Goal: Entertainment & Leisure: Browse casually

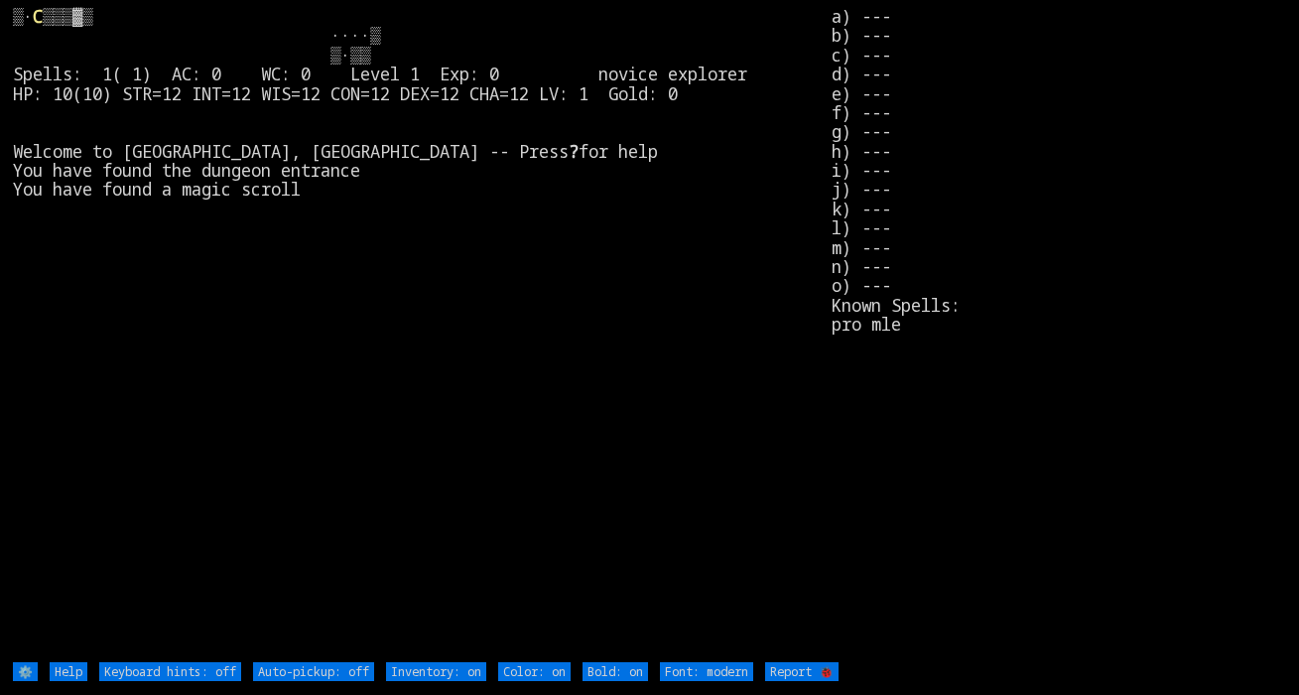
type off "Auto-pickup: on"
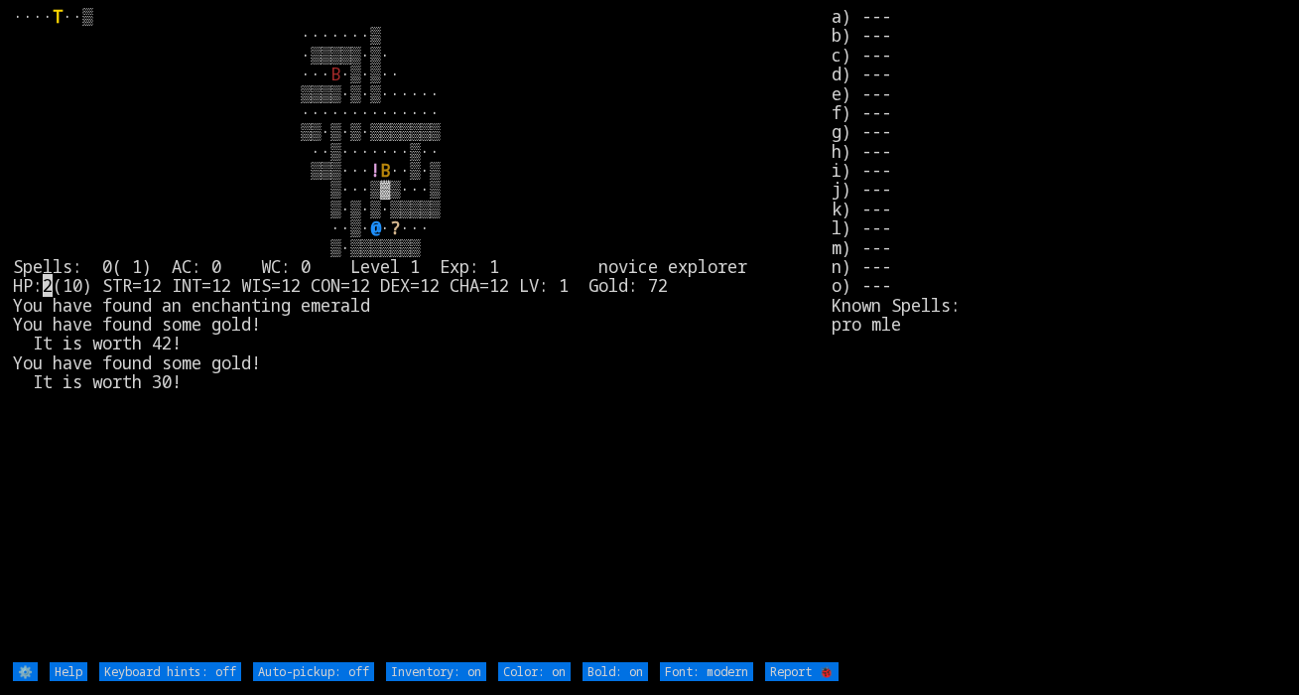
type off "Auto-pickup: on"
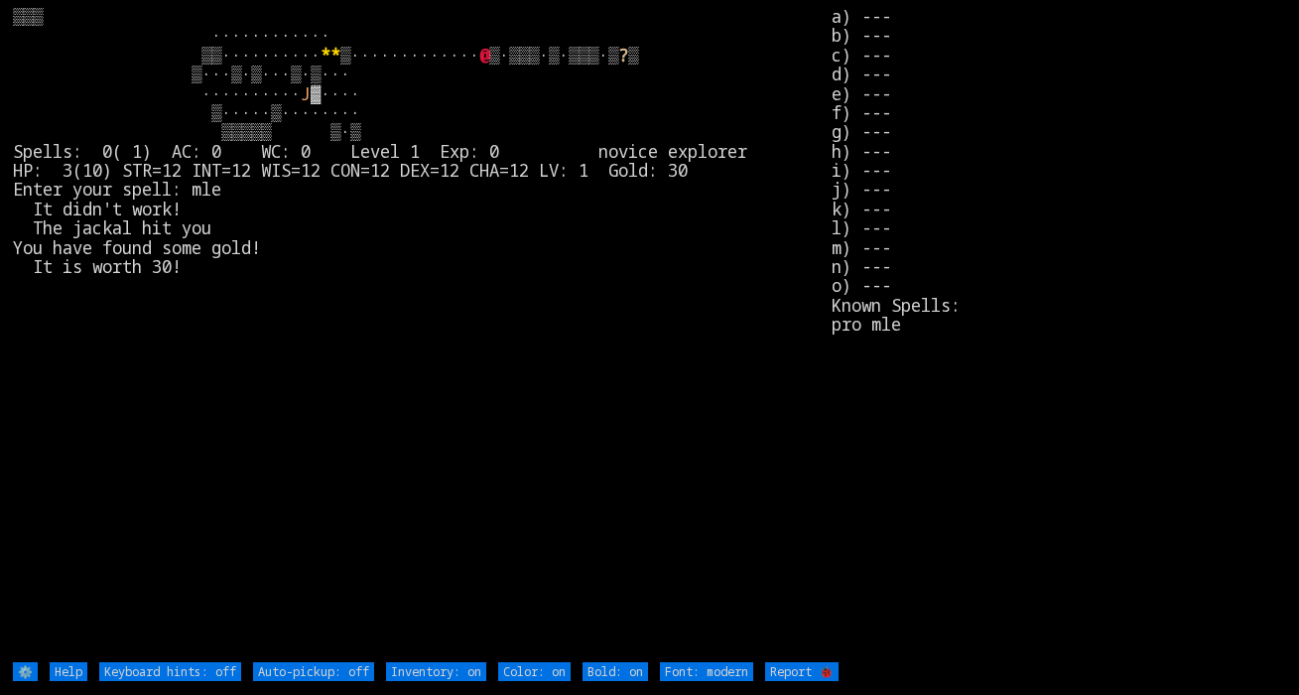
type off "Auto-pickup: on"
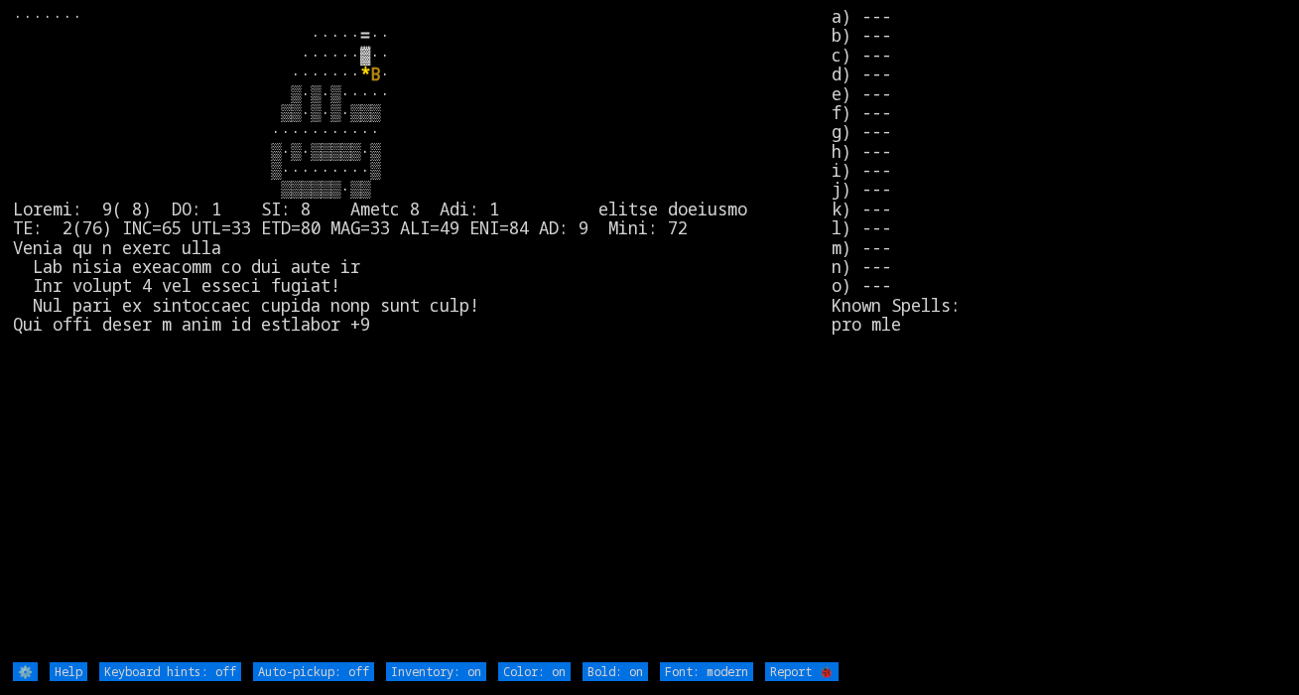
type off "Auto-pickup: on"
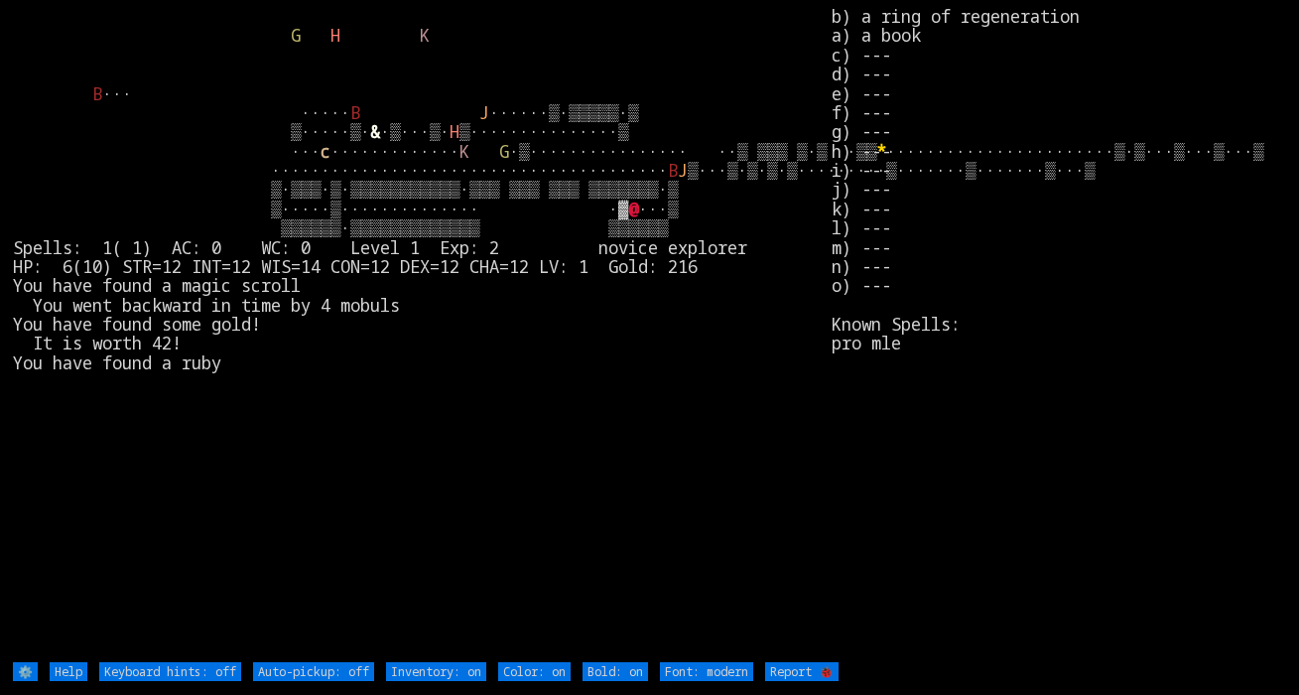
type off "Auto-pickup: on"
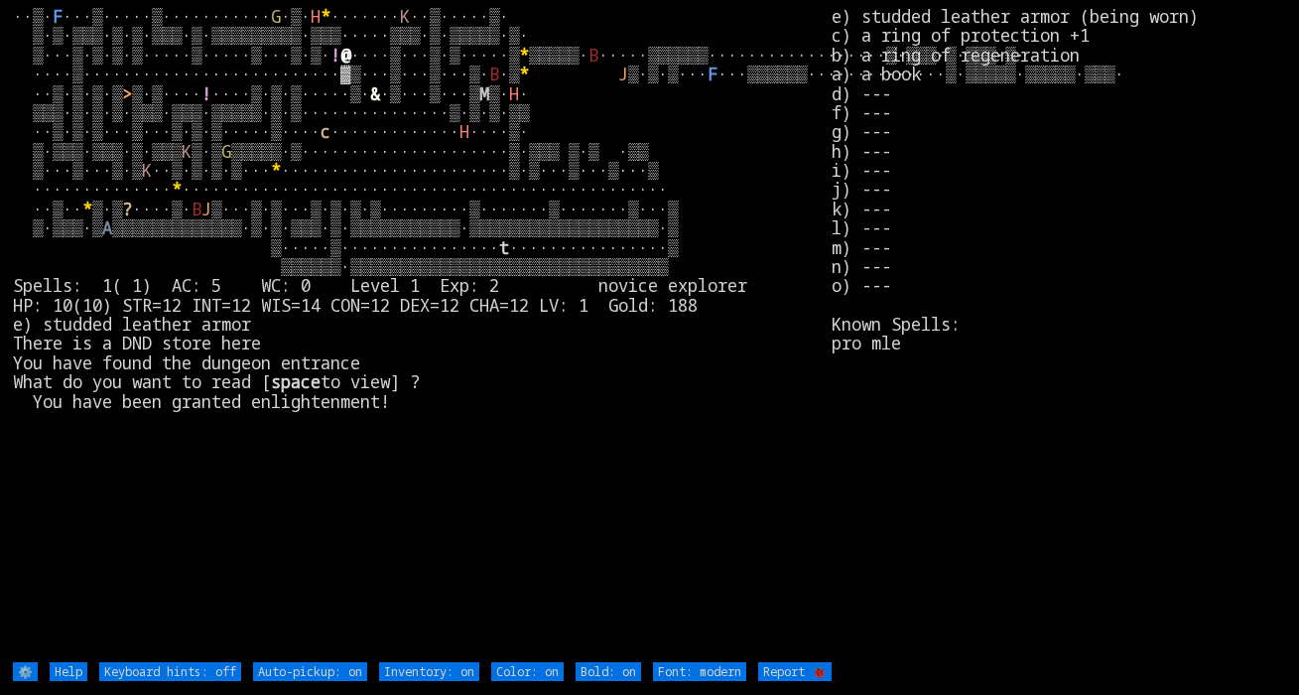
type off "Auto-pickup: off"
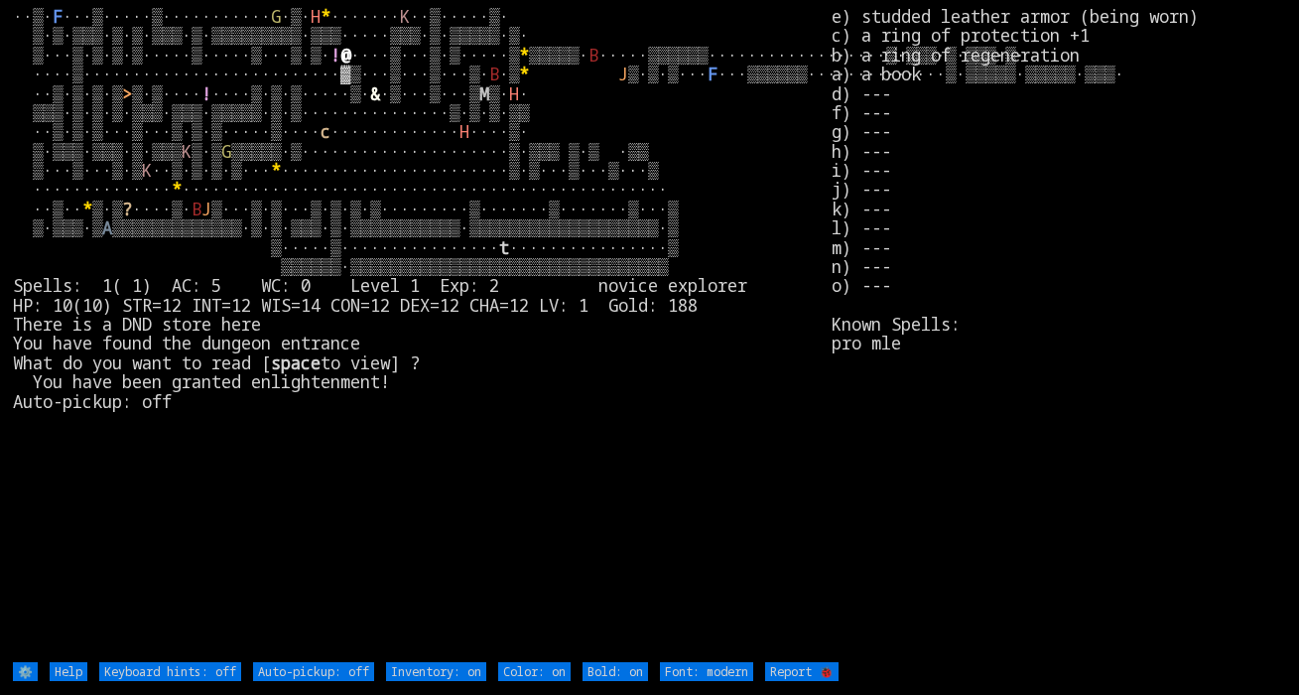
type off "Auto-pickup: on"
